Goal: Navigation & Orientation: Find specific page/section

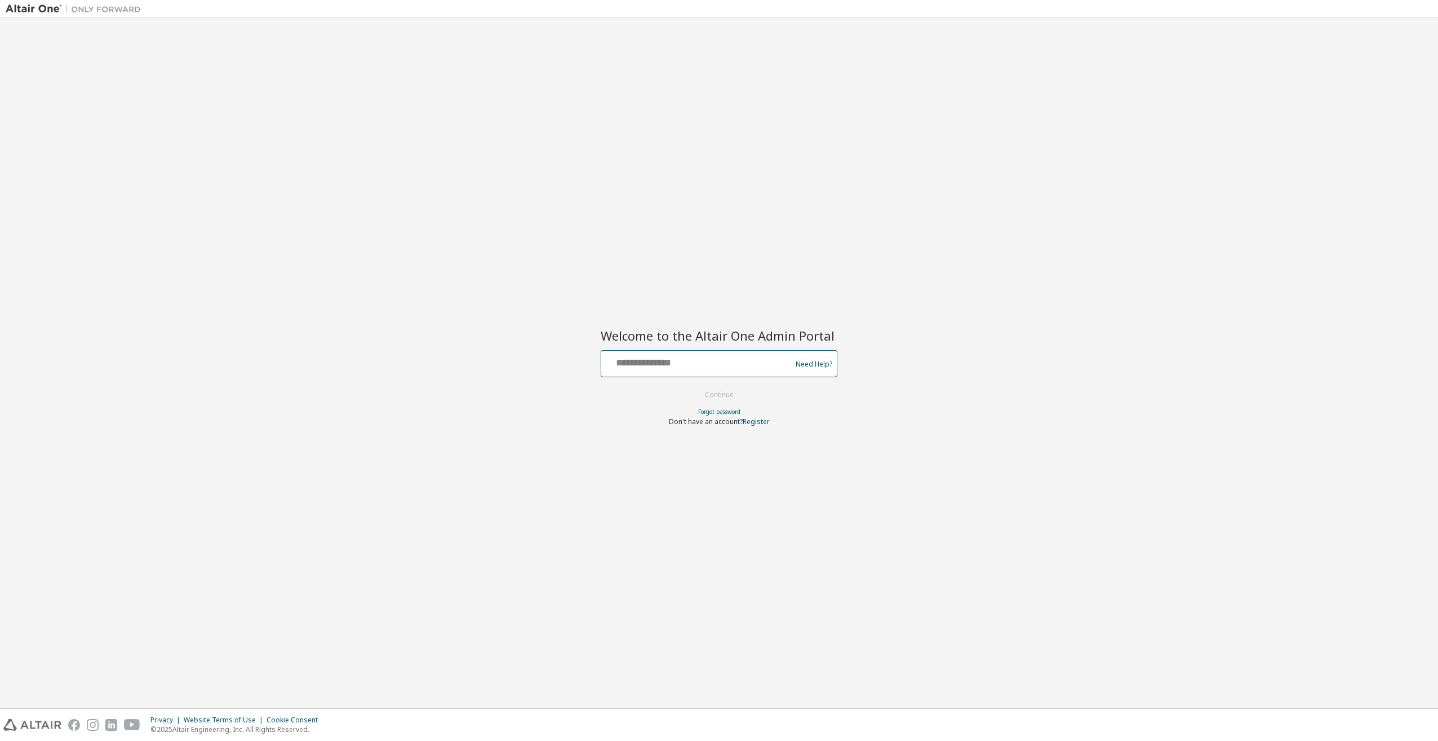
click at [671, 354] on input "text" at bounding box center [698, 361] width 184 height 16
click at [689, 366] on input "**********" at bounding box center [698, 361] width 184 height 16
type input "**********"
click at [725, 390] on button "Continue" at bounding box center [719, 394] width 52 height 17
